Goal: Task Accomplishment & Management: Manage account settings

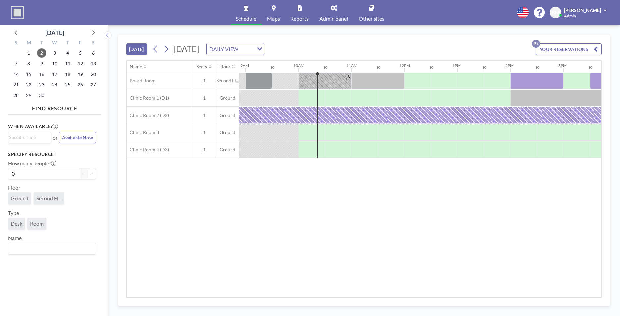
scroll to position [0, 503]
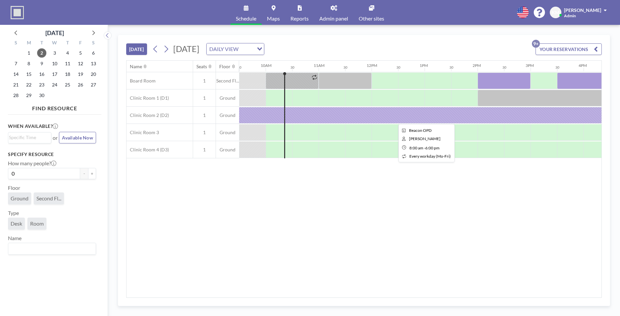
drag, startPoint x: 326, startPoint y: 111, endPoint x: 303, endPoint y: 113, distance: 22.6
click at [303, 113] on div at bounding box center [425, 115] width 530 height 17
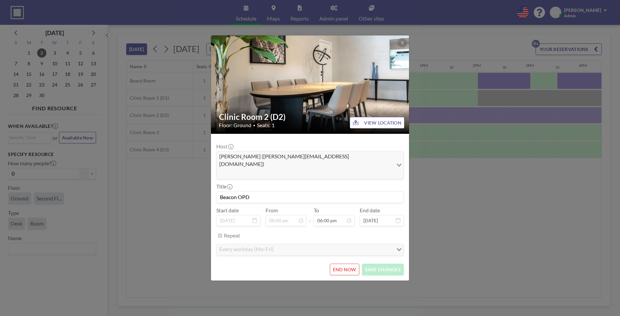
scroll to position [424, 0]
click at [347, 264] on button "END NOW" at bounding box center [344, 270] width 29 height 12
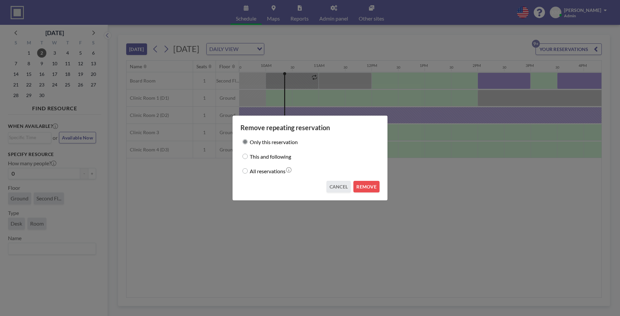
click at [280, 155] on label "This and following" at bounding box center [270, 156] width 41 height 9
click at [248, 155] on input "This and following" at bounding box center [244, 156] width 5 height 5
radio input "true"
click at [279, 141] on label "Only this reservation" at bounding box center [274, 141] width 48 height 9
click at [248, 141] on input "Only this reservation" at bounding box center [244, 141] width 5 height 5
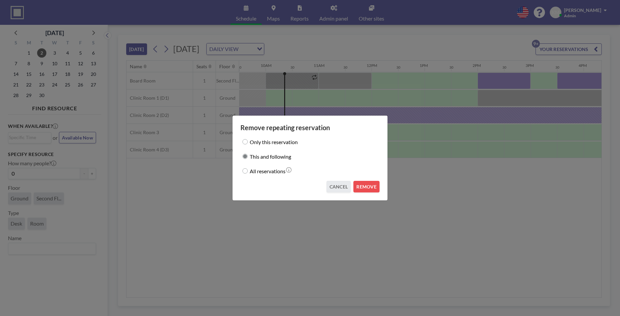
radio input "true"
click at [359, 187] on button "REMOVE" at bounding box center [366, 187] width 26 height 12
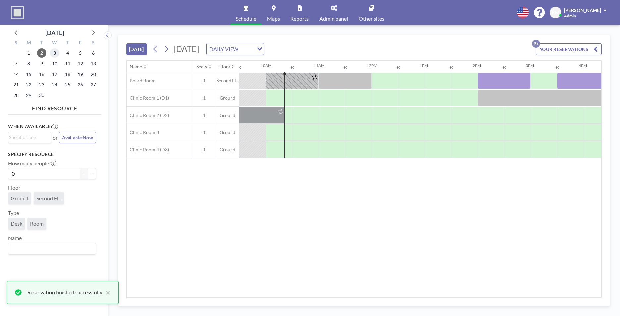
click at [55, 49] on span "3" at bounding box center [54, 52] width 9 height 9
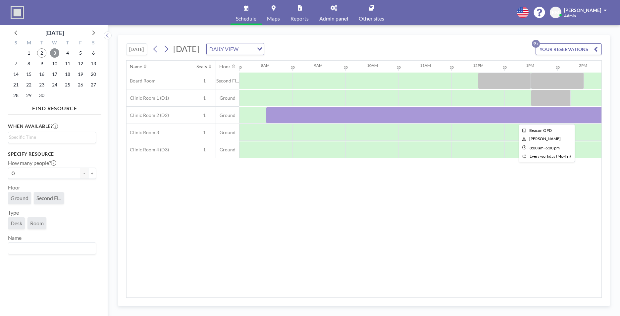
scroll to position [0, 397]
click at [319, 117] on div at bounding box center [531, 115] width 530 height 17
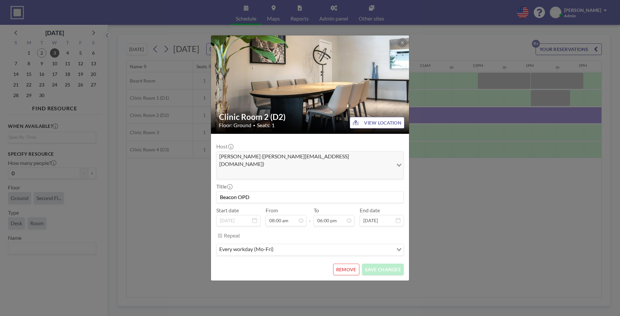
scroll to position [424, 0]
click at [348, 264] on button "REMOVE" at bounding box center [346, 270] width 26 height 12
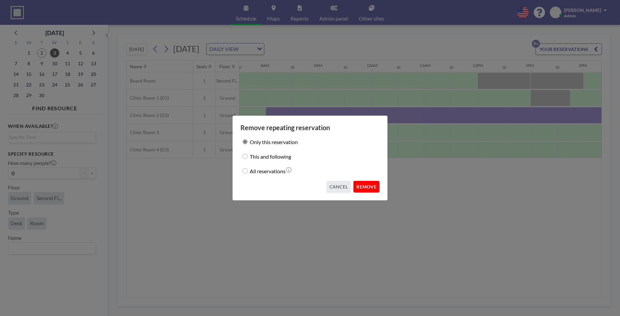
click at [370, 184] on button "REMOVE" at bounding box center [366, 187] width 26 height 12
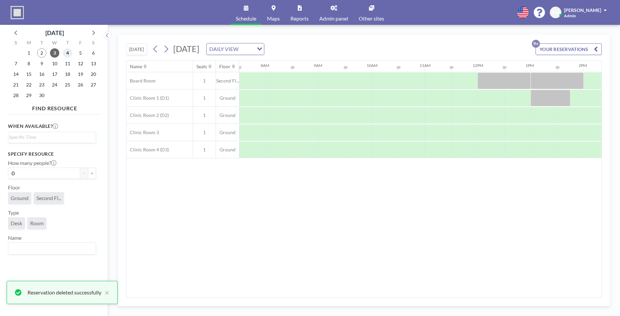
click at [69, 51] on span "4" at bounding box center [67, 52] width 9 height 9
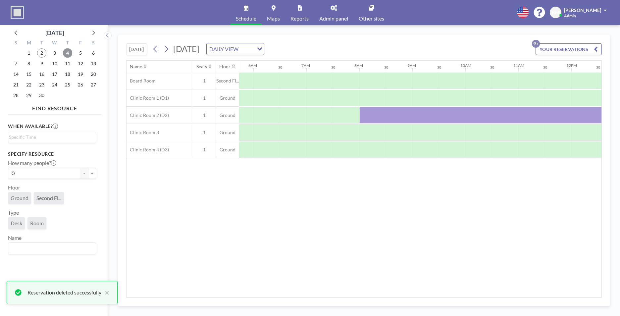
scroll to position [0, 397]
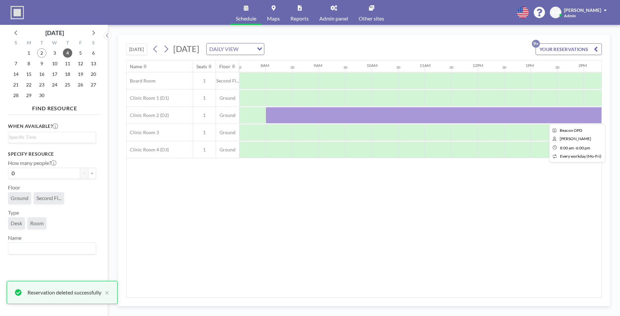
click at [348, 117] on div at bounding box center [531, 115] width 530 height 17
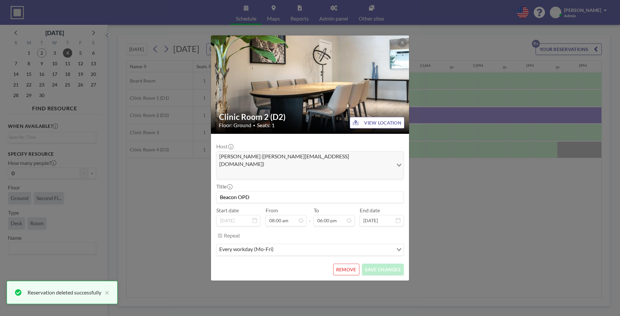
click at [349, 264] on button "REMOVE" at bounding box center [346, 270] width 26 height 12
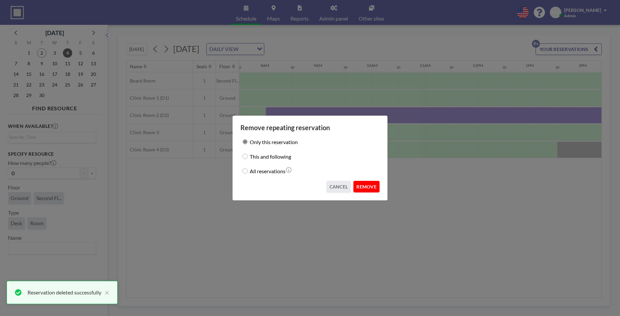
click at [373, 189] on button "REMOVE" at bounding box center [366, 187] width 26 height 12
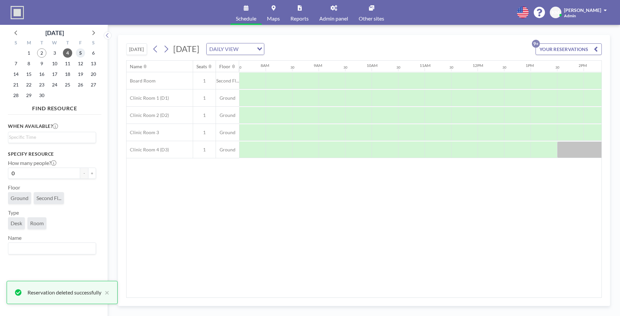
click at [83, 55] on span "5" at bounding box center [80, 52] width 9 height 9
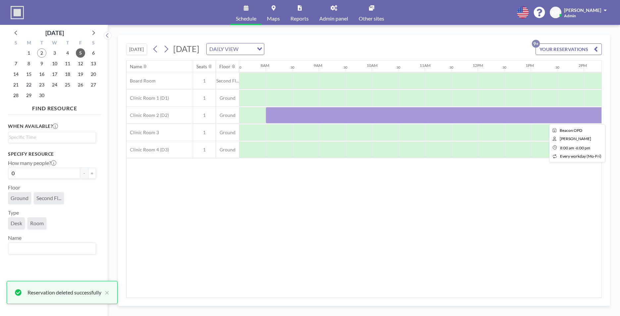
click at [382, 114] on div at bounding box center [531, 115] width 530 height 17
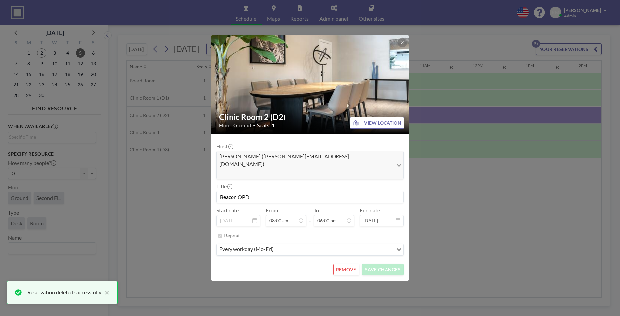
click at [349, 264] on button "REMOVE" at bounding box center [346, 270] width 26 height 12
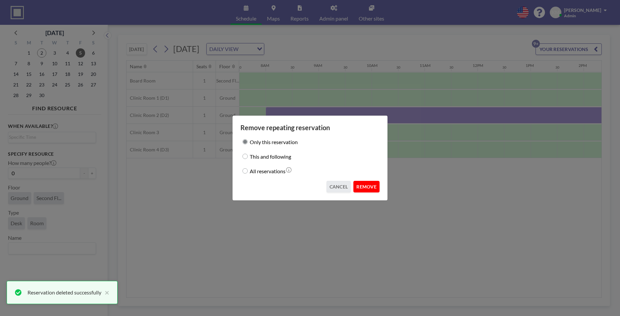
click at [367, 184] on button "REMOVE" at bounding box center [366, 187] width 26 height 12
